Goal: Information Seeking & Learning: Learn about a topic

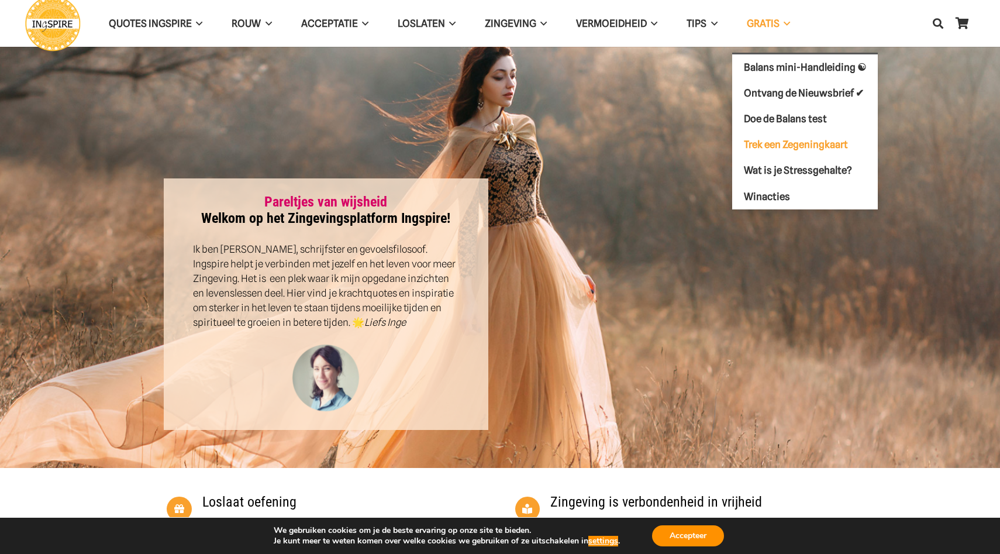
click at [771, 146] on span "Trek een Zegeningkaart" at bounding box center [796, 145] width 104 height 12
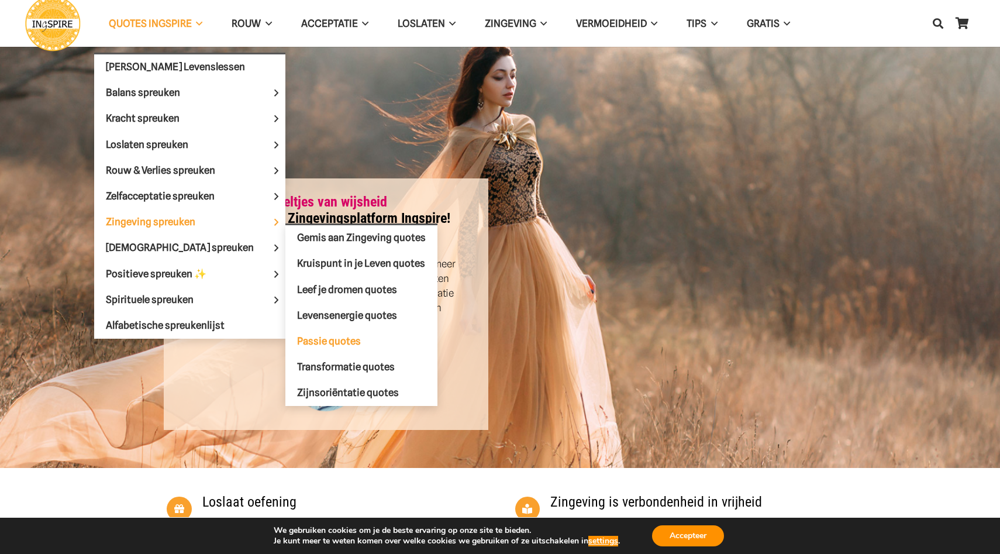
click at [299, 335] on span "Passie quotes" at bounding box center [329, 341] width 64 height 12
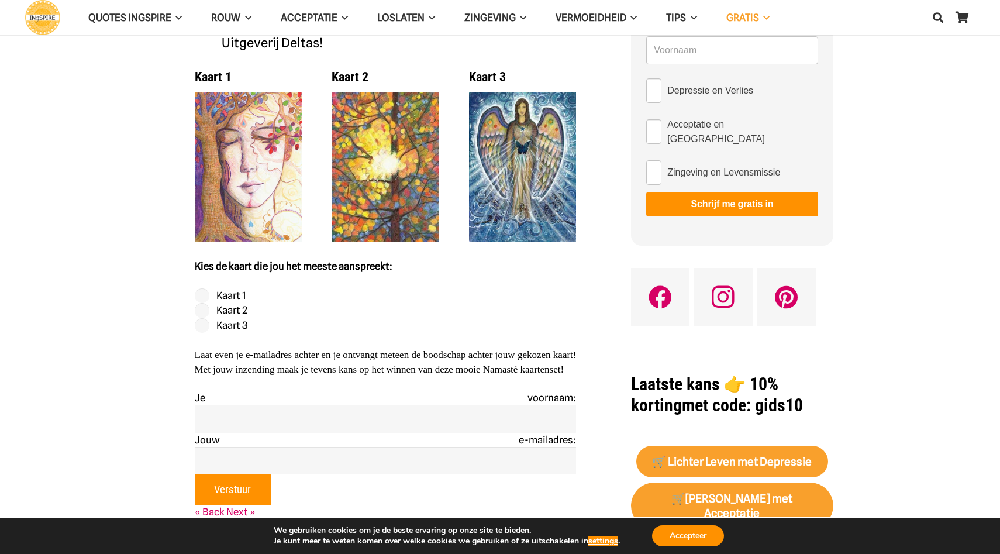
scroll to position [242, 0]
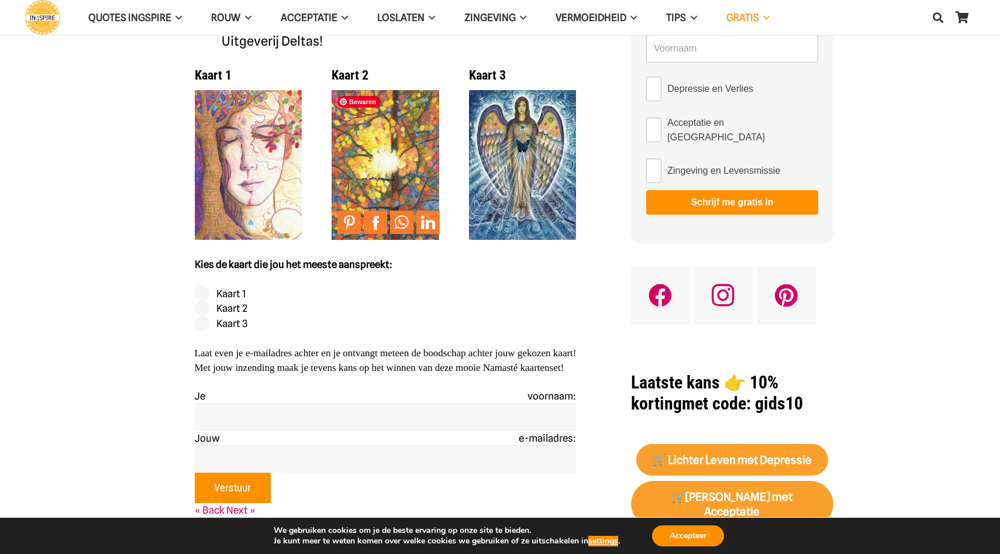
click at [381, 171] on img at bounding box center [386, 165] width 108 height 150
click at [381, 167] on img at bounding box center [386, 165] width 108 height 150
click at [240, 309] on label "Kaart 2" at bounding box center [231, 308] width 31 height 12
click at [210, 309] on input "Kaart 2" at bounding box center [202, 308] width 15 height 15
radio input "true"
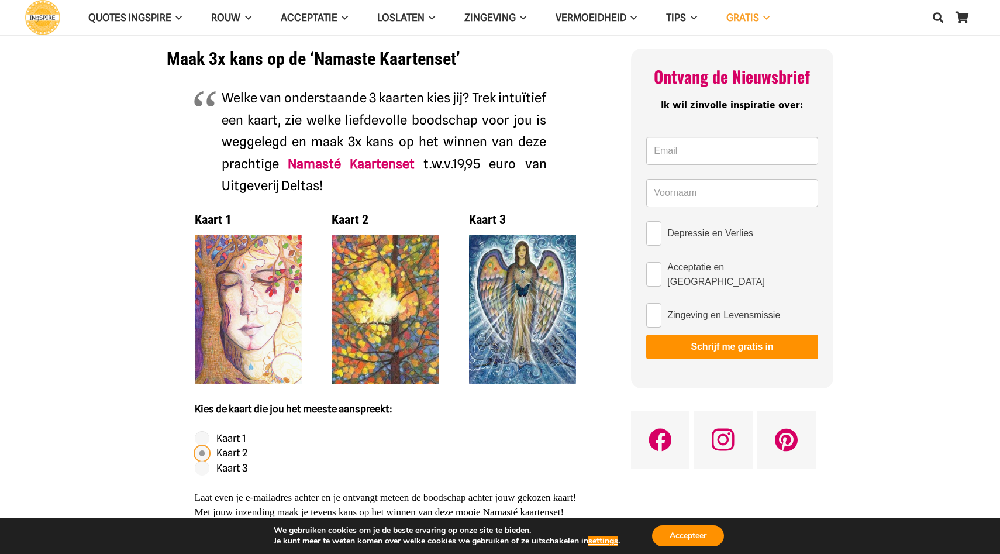
scroll to position [101, 0]
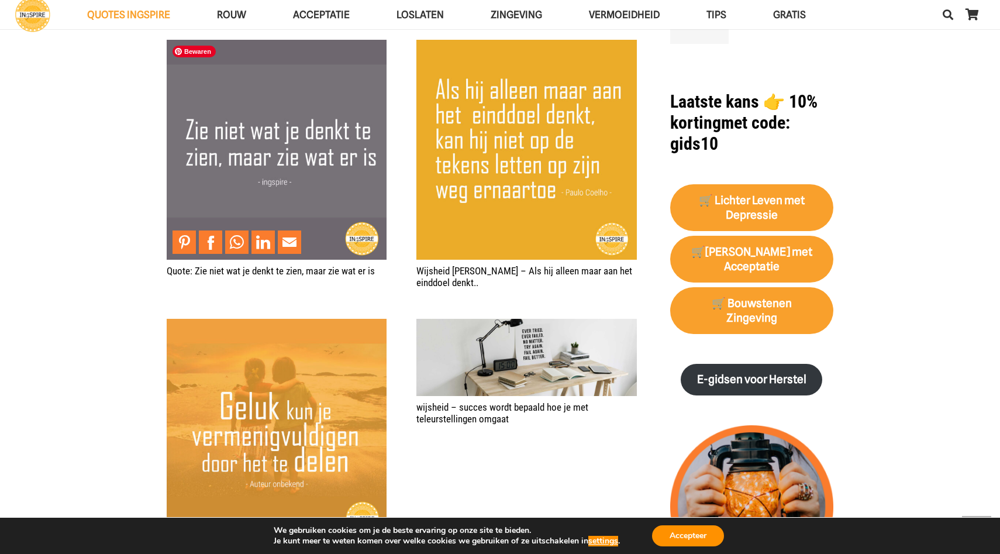
scroll to position [1030, 0]
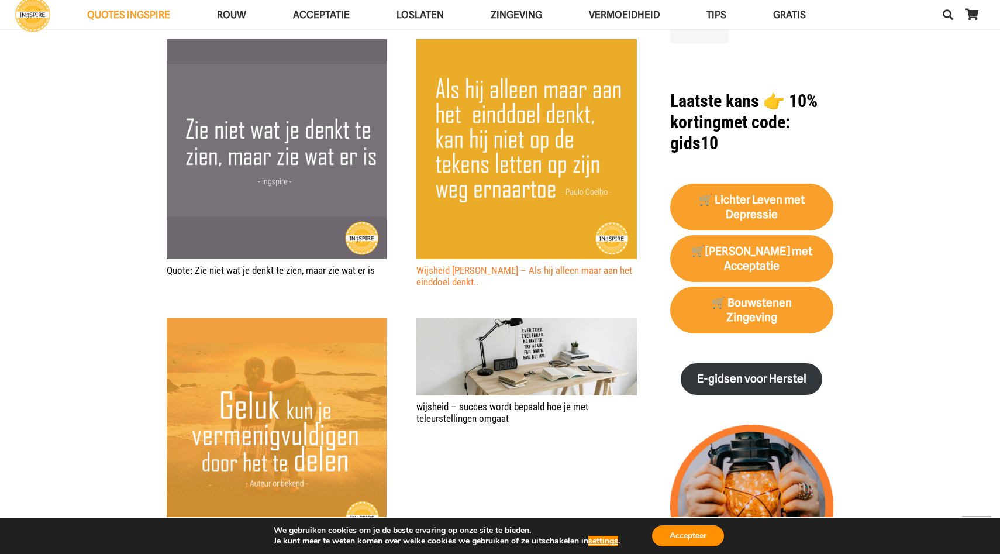
click at [456, 282] on link "Wijsheid Paulo Coelho – Als hij alleen maar aan het einddoel denkt.." at bounding box center [524, 275] width 216 height 23
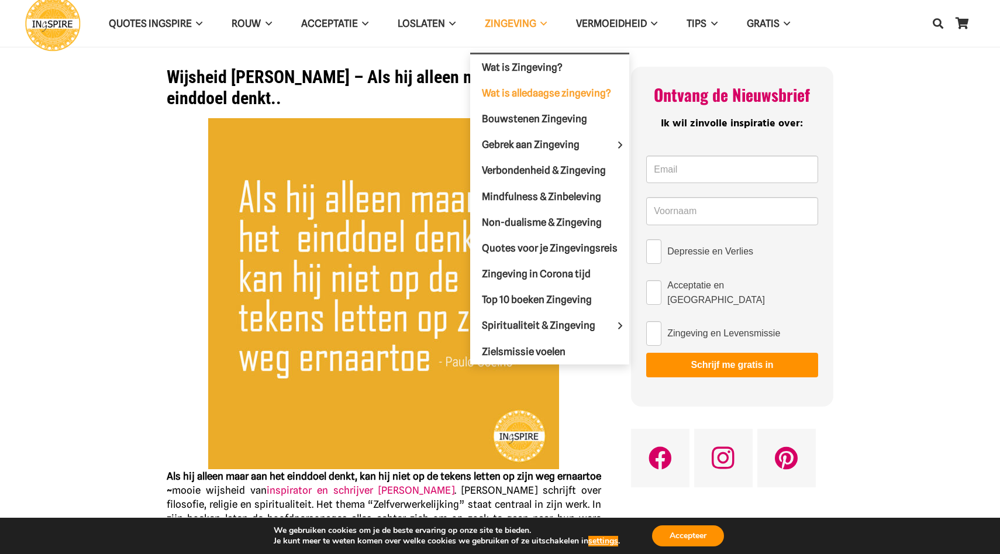
click at [509, 96] on span "Wat is alledaagse zingeving?" at bounding box center [546, 93] width 129 height 12
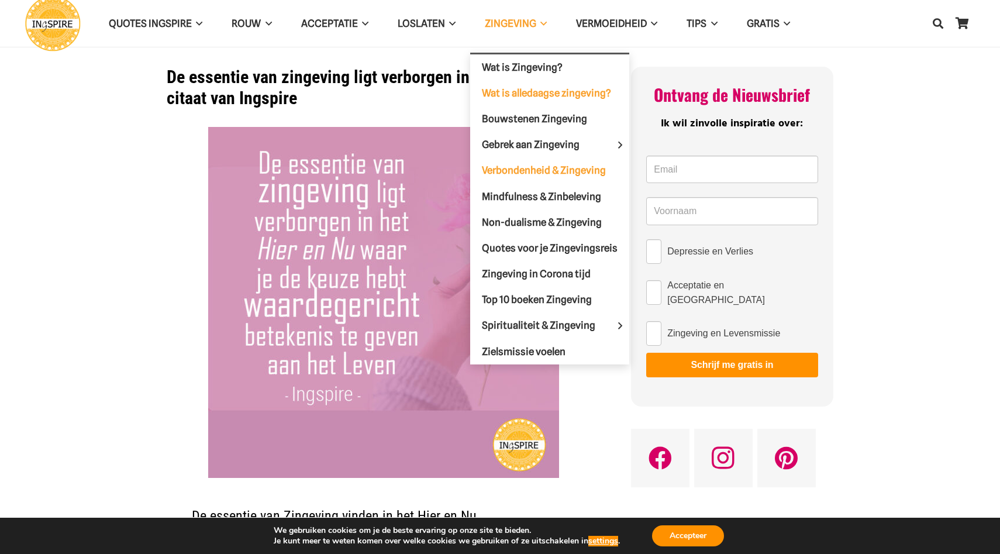
click at [539, 164] on span "Verbondenheid & Zingeving" at bounding box center [544, 170] width 124 height 12
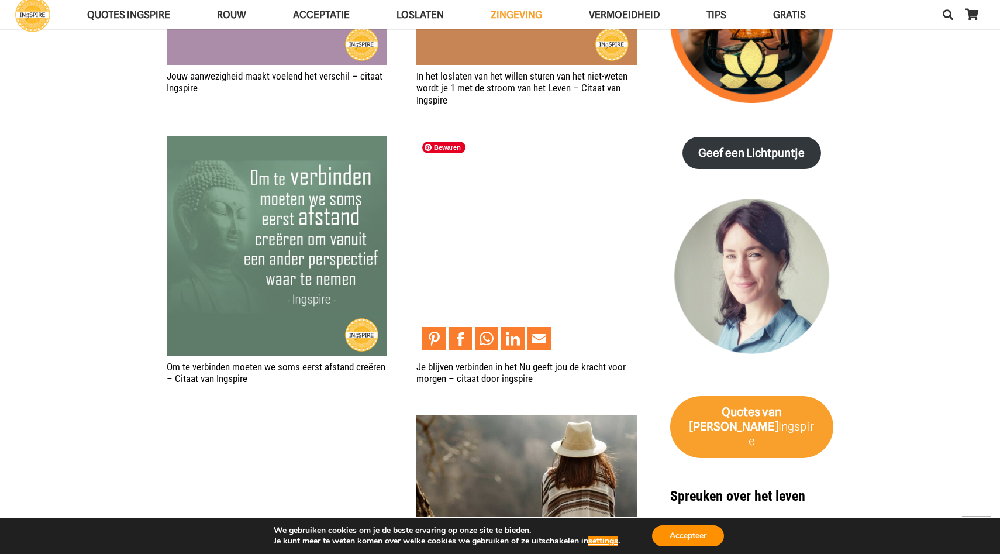
scroll to position [1467, 0]
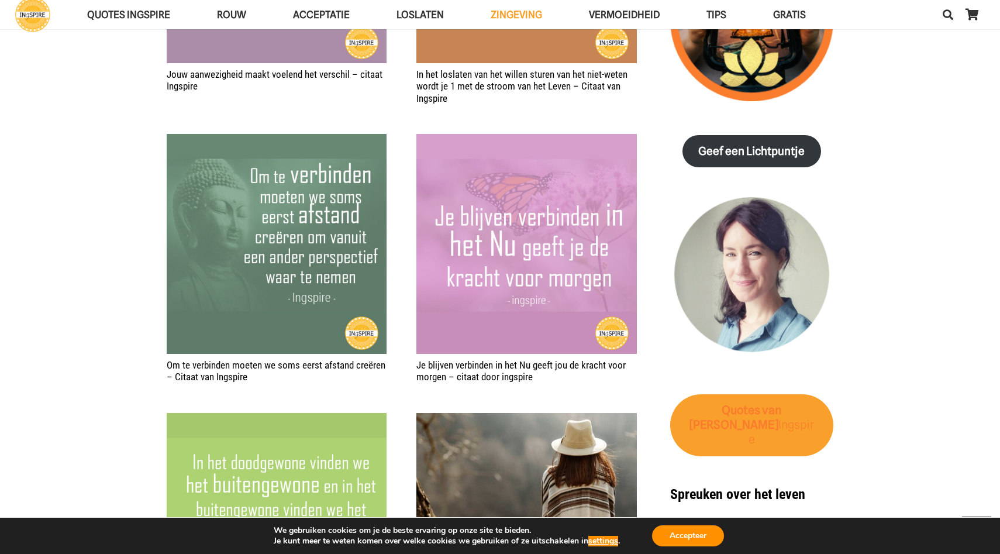
click at [749, 403] on strong "van [PERSON_NAME]" at bounding box center [735, 417] width 92 height 29
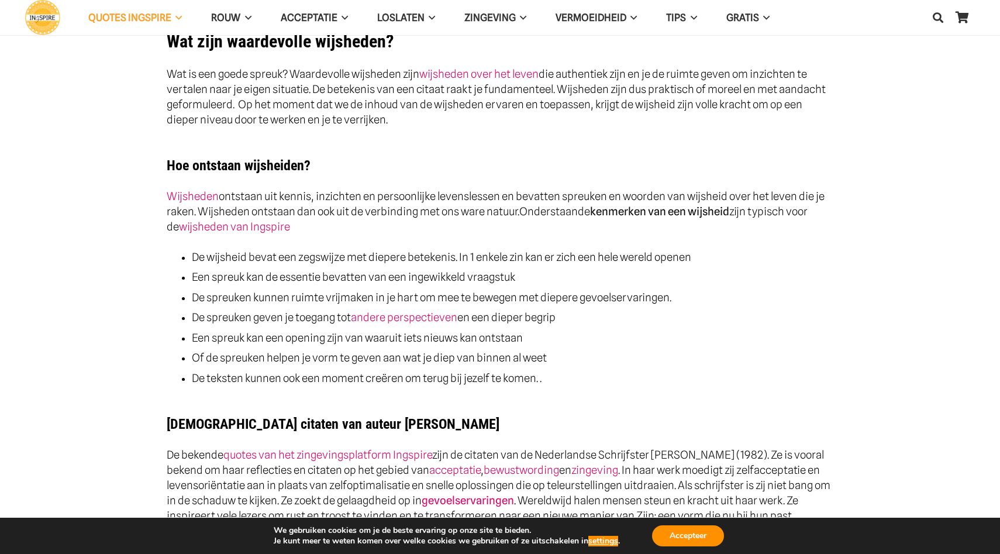
scroll to position [407, 0]
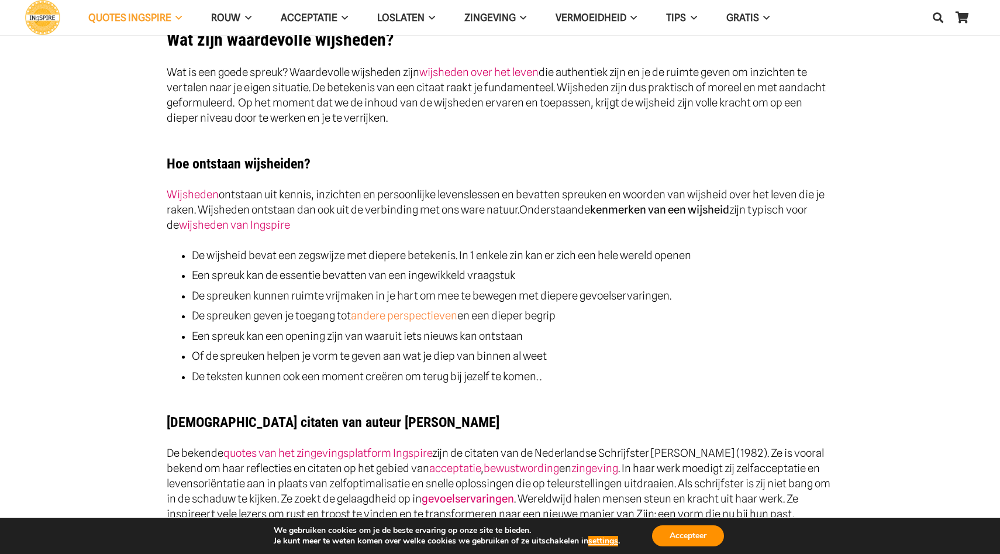
click at [436, 309] on link "andere perspectieven" at bounding box center [404, 315] width 106 height 13
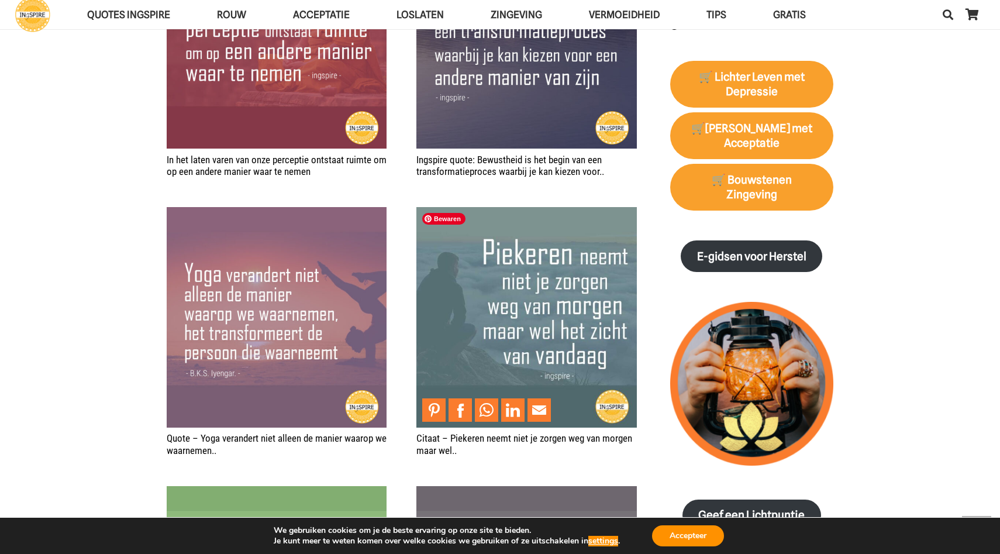
scroll to position [1197, 0]
